Goal: Transaction & Acquisition: Download file/media

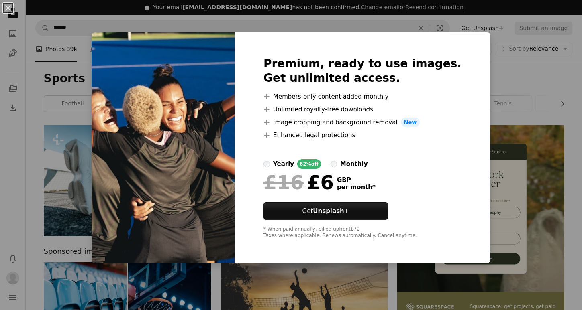
scroll to position [2939, 0]
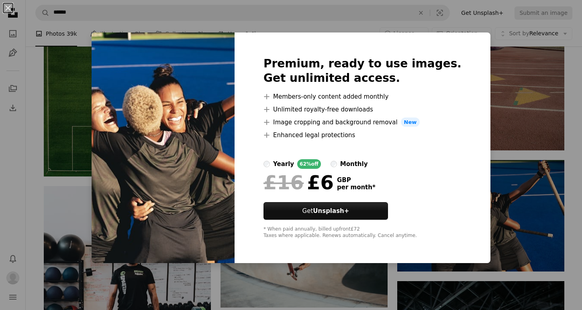
click at [378, 10] on div "An X shape Premium, ready to use images. Get unlimited access. A plus sign Memb…" at bounding box center [291, 155] width 582 height 310
